Goal: Navigation & Orientation: Find specific page/section

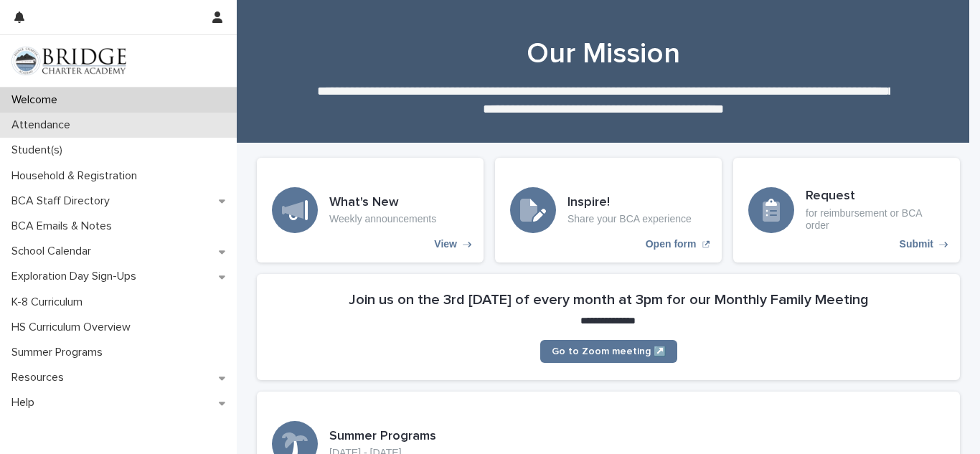
click at [126, 119] on div "Attendance" at bounding box center [118, 125] width 237 height 25
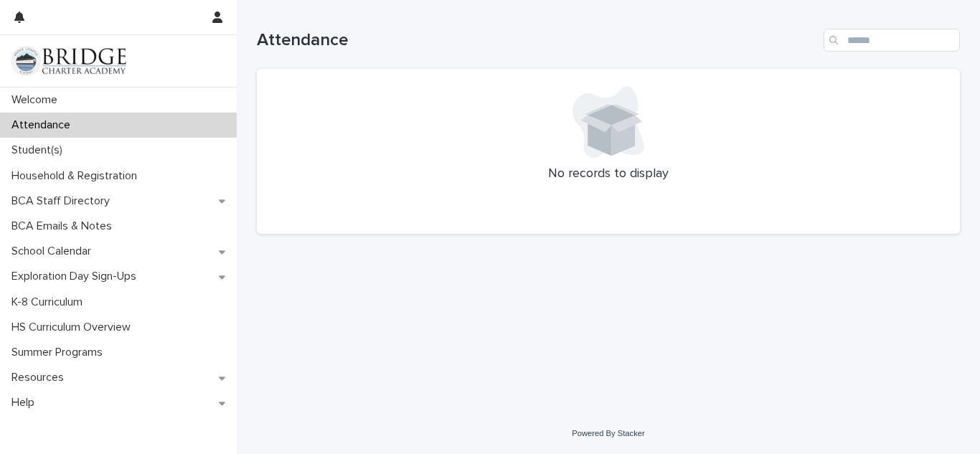
click at [126, 119] on div "Attendance" at bounding box center [118, 125] width 237 height 25
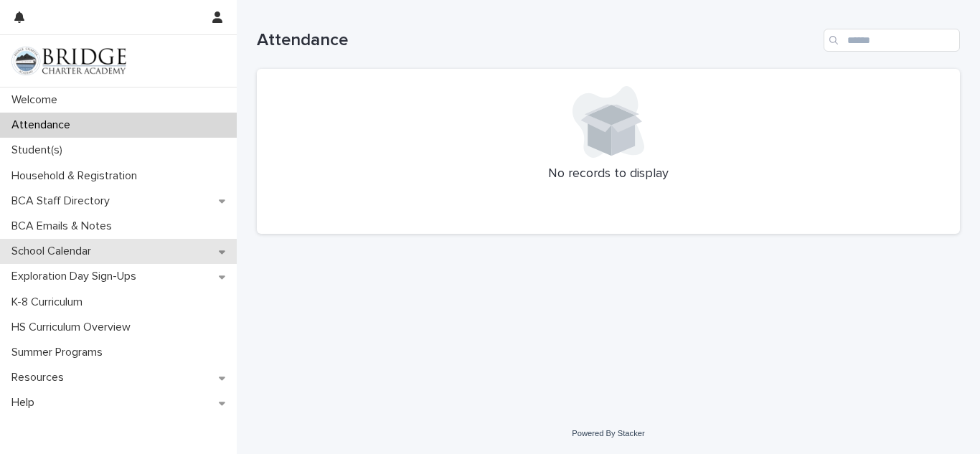
click at [112, 257] on div "School Calendar" at bounding box center [118, 251] width 237 height 25
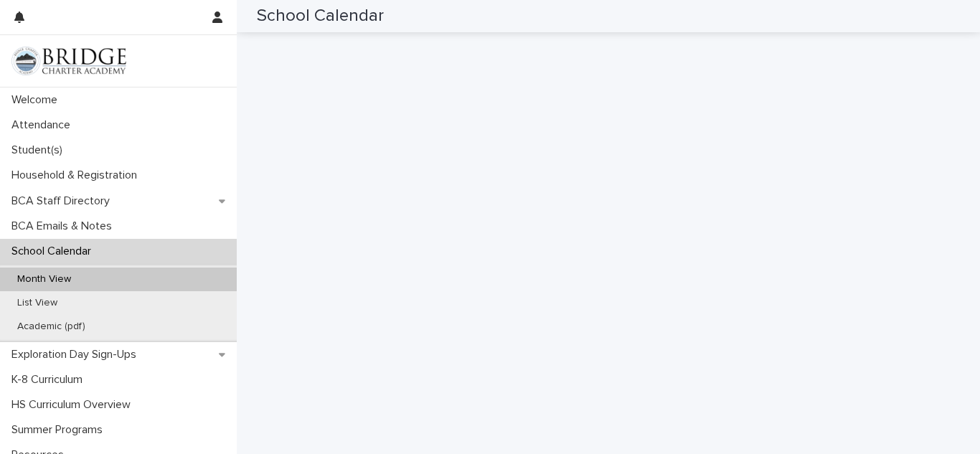
scroll to position [263, 0]
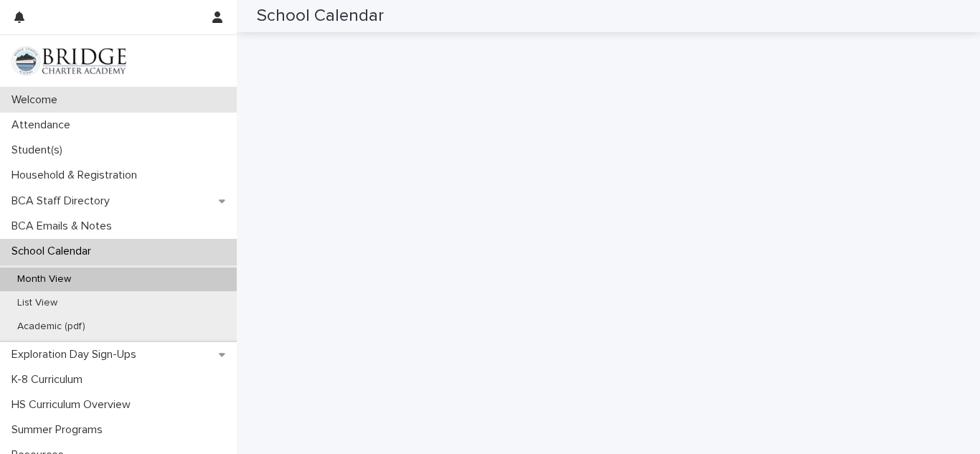
click at [154, 90] on div "Welcome" at bounding box center [118, 100] width 237 height 25
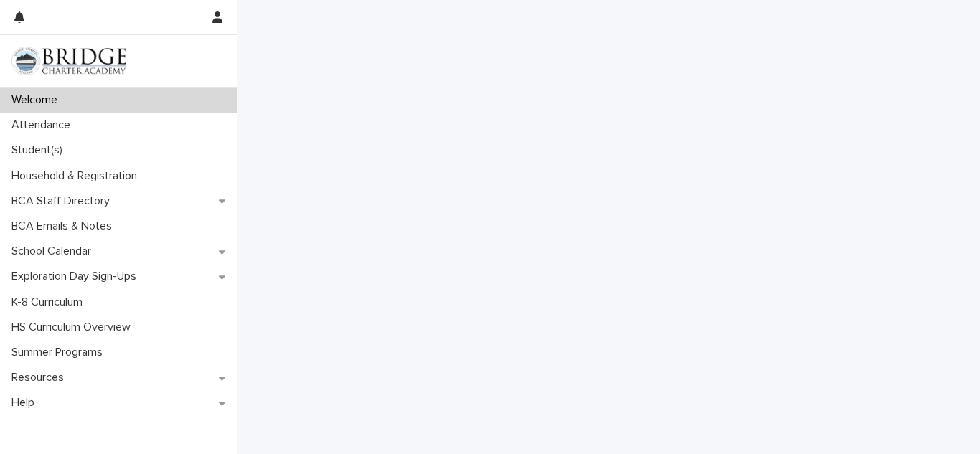
scroll to position [831, 0]
